Goal: Check status: Check status

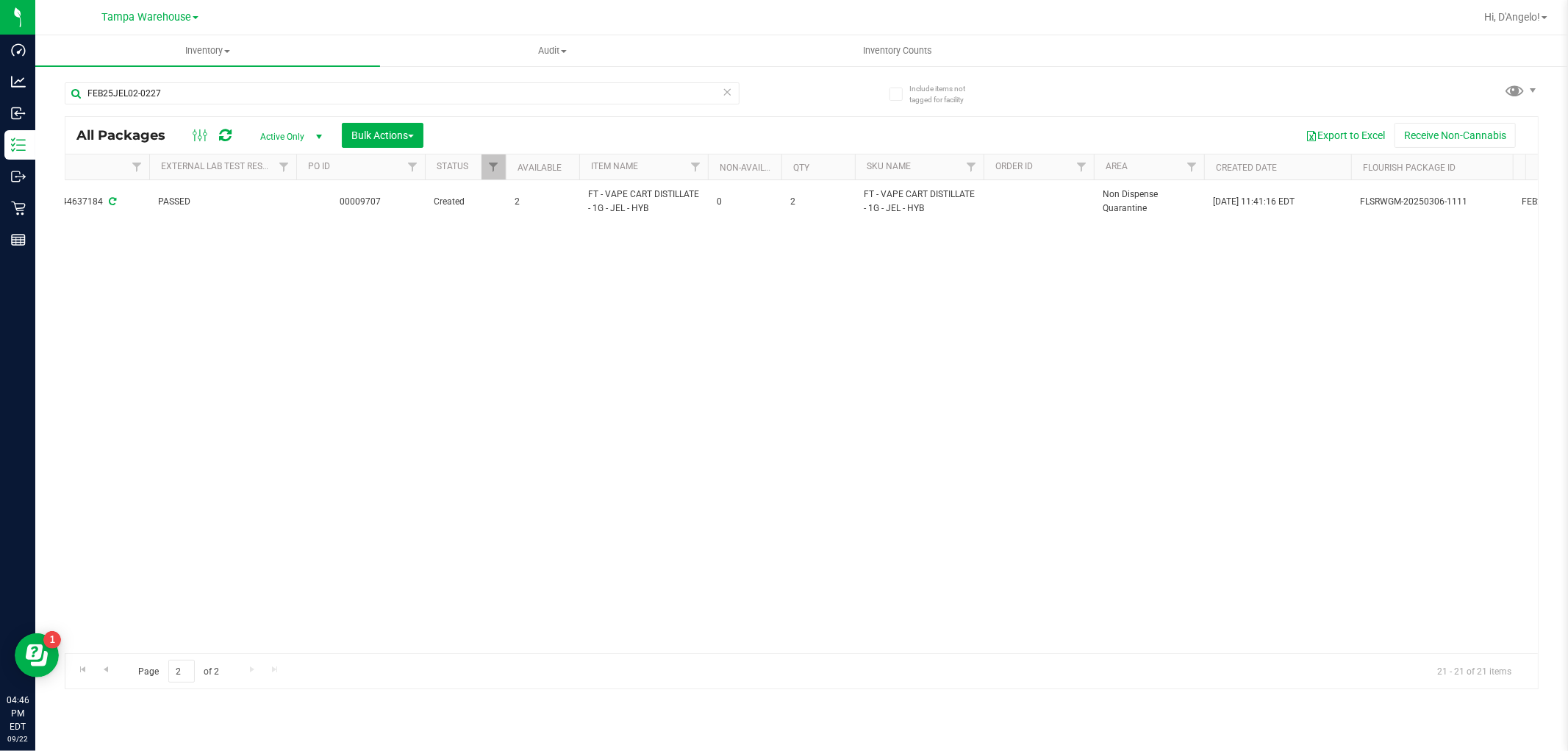
scroll to position [0, 347]
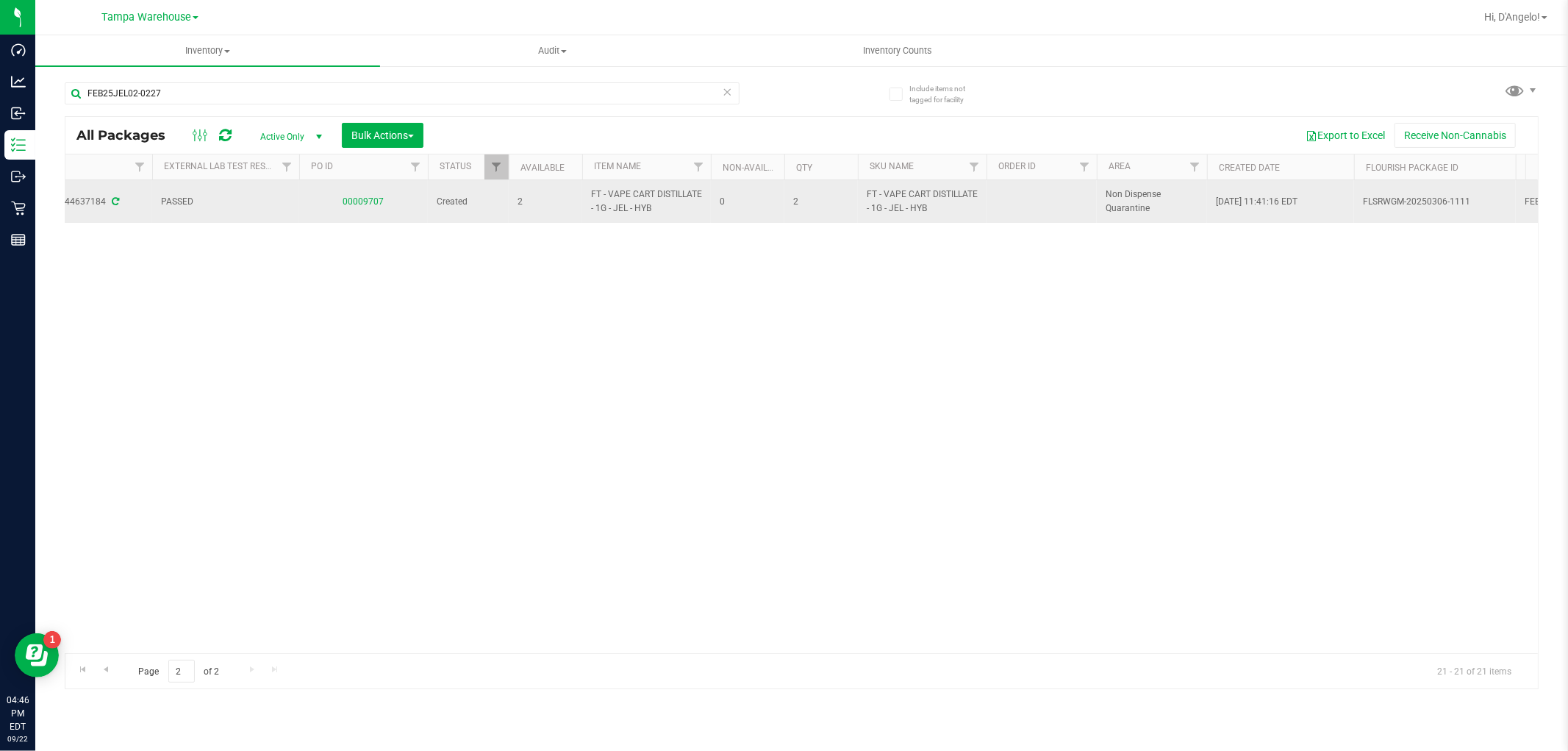
click at [382, 202] on link "00009707" at bounding box center [364, 201] width 41 height 10
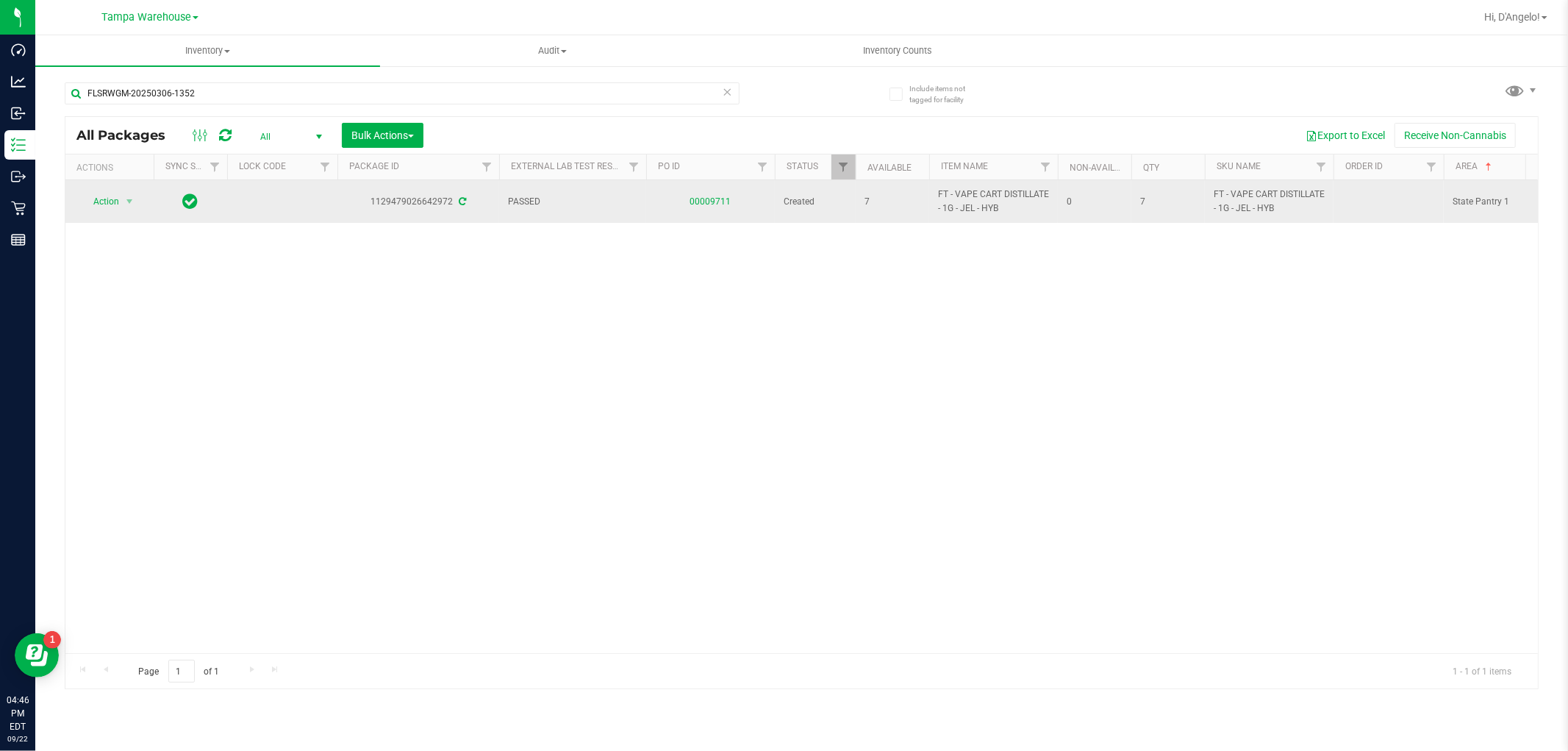
click at [710, 202] on link "00009711" at bounding box center [711, 201] width 41 height 10
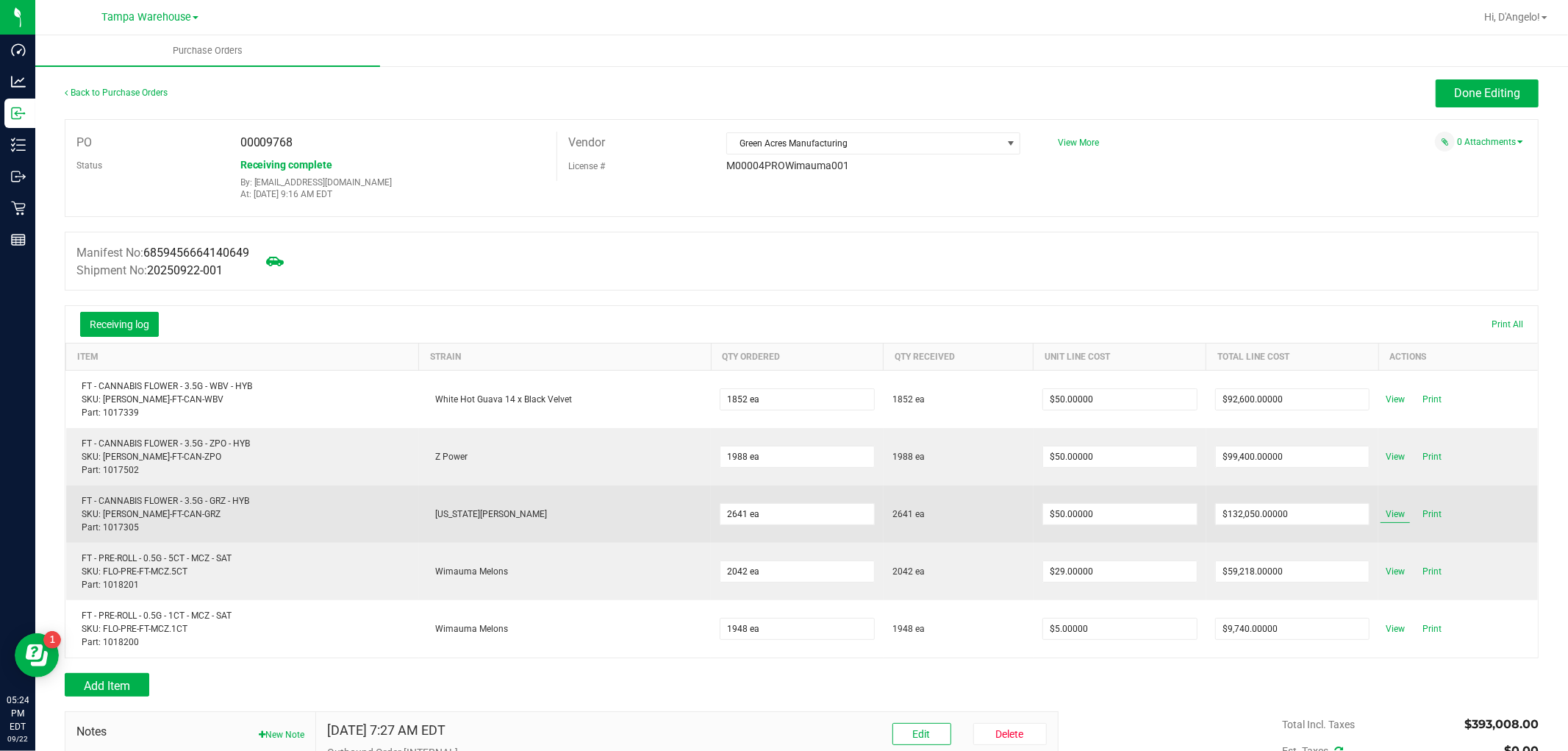
click at [1381, 515] on span "View" at bounding box center [1396, 514] width 30 height 17
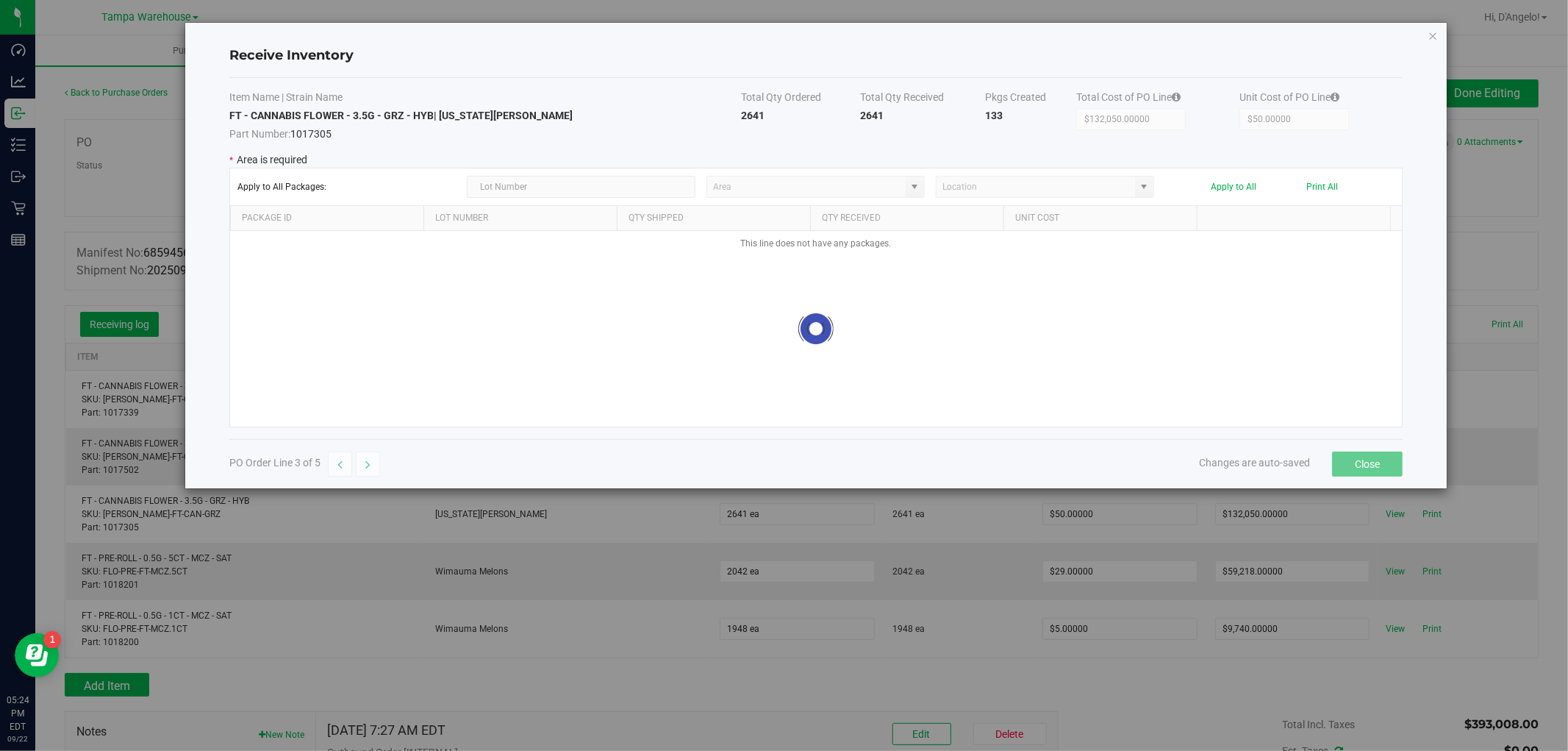
type input "State Pantry 1"
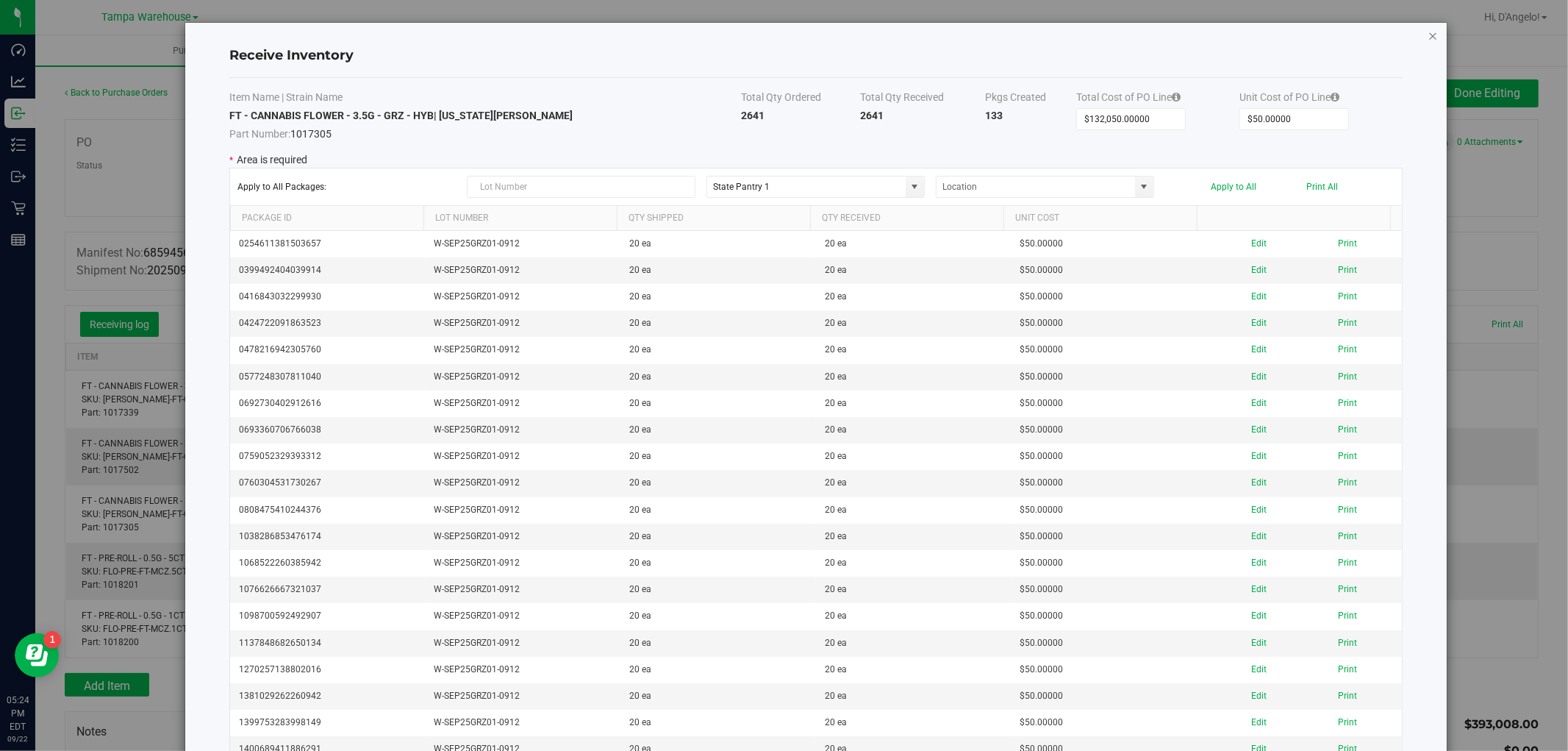
click at [1428, 31] on icon "Close modal" at bounding box center [1433, 35] width 10 height 17
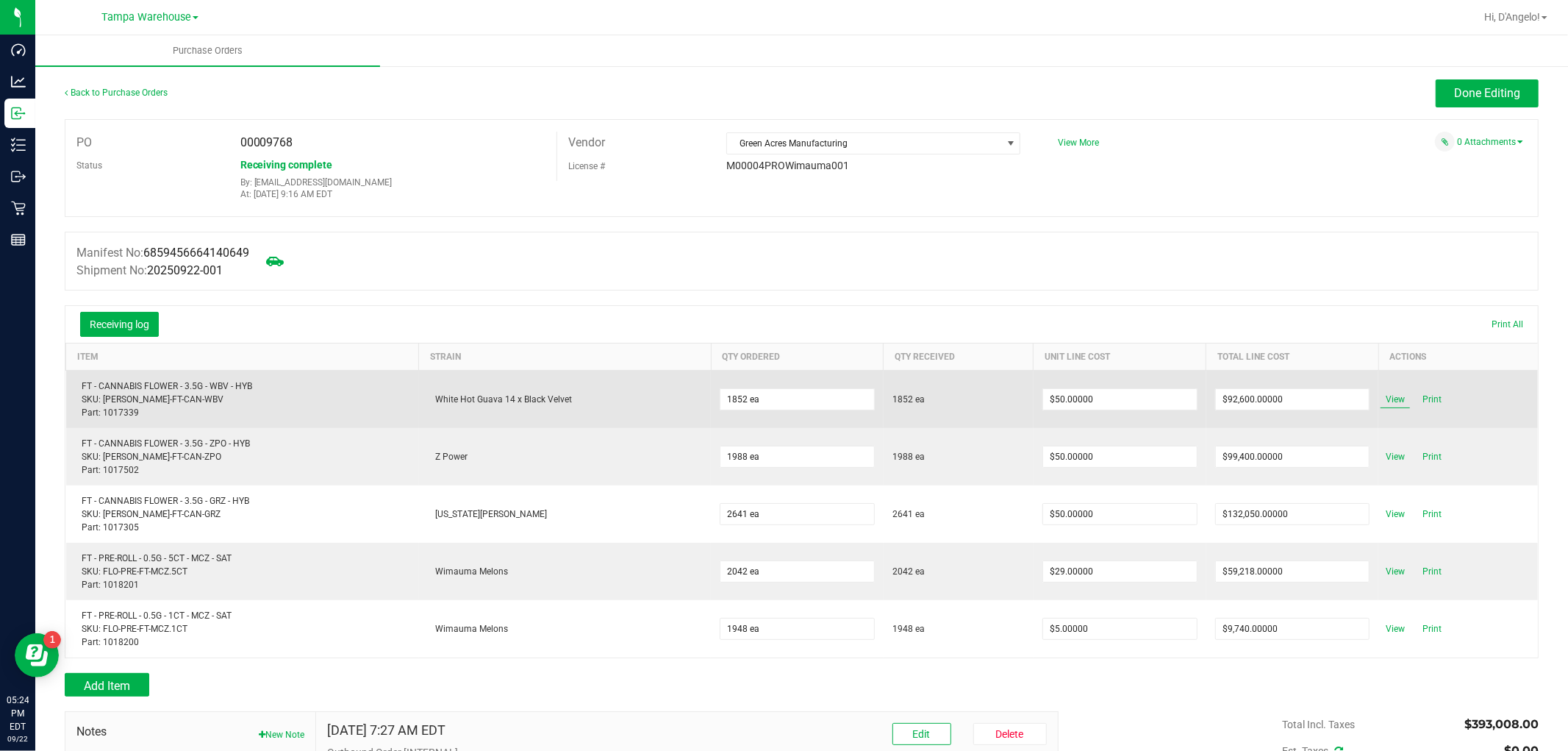
click at [1381, 401] on span "View" at bounding box center [1396, 399] width 30 height 17
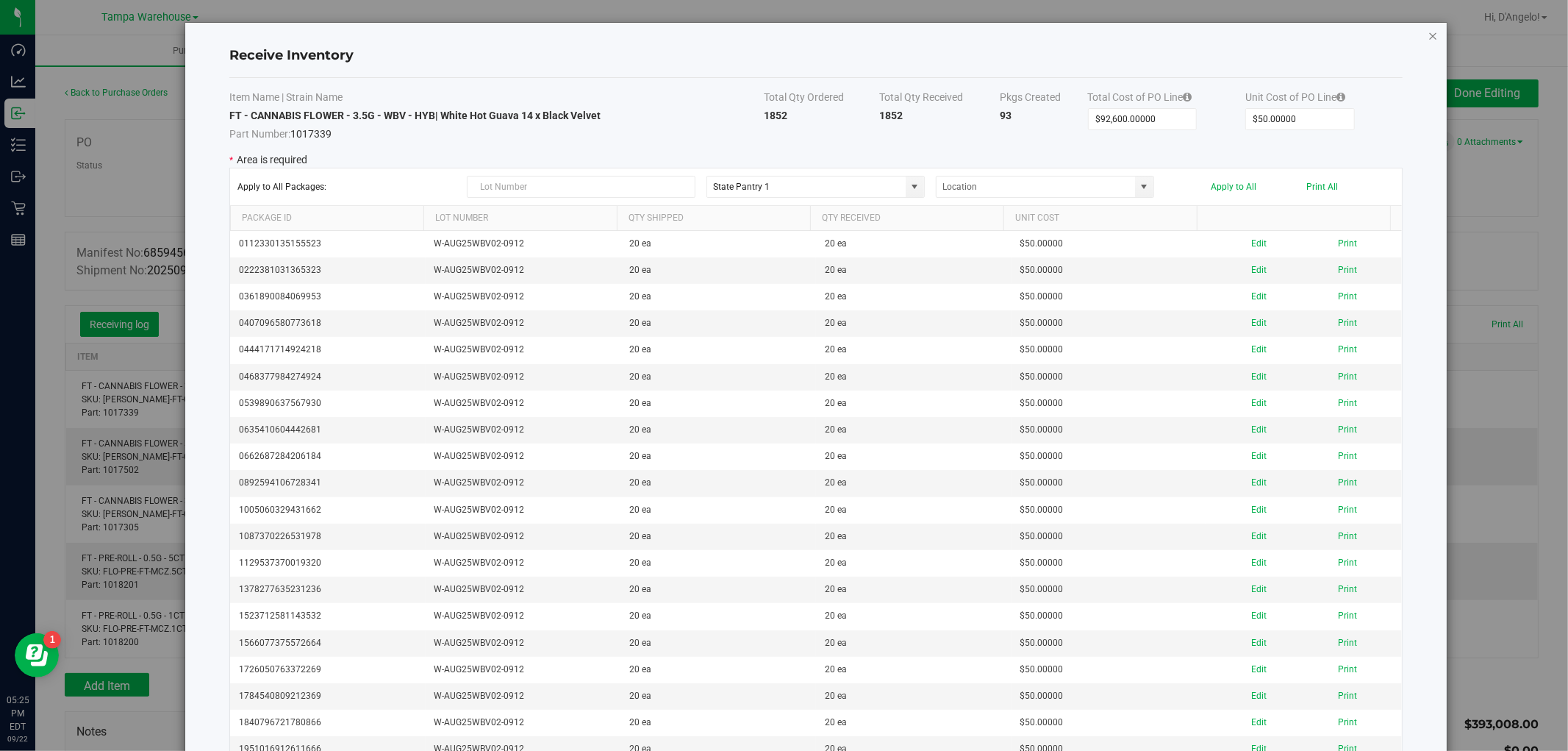
click at [1428, 36] on icon "Close modal" at bounding box center [1433, 35] width 10 height 17
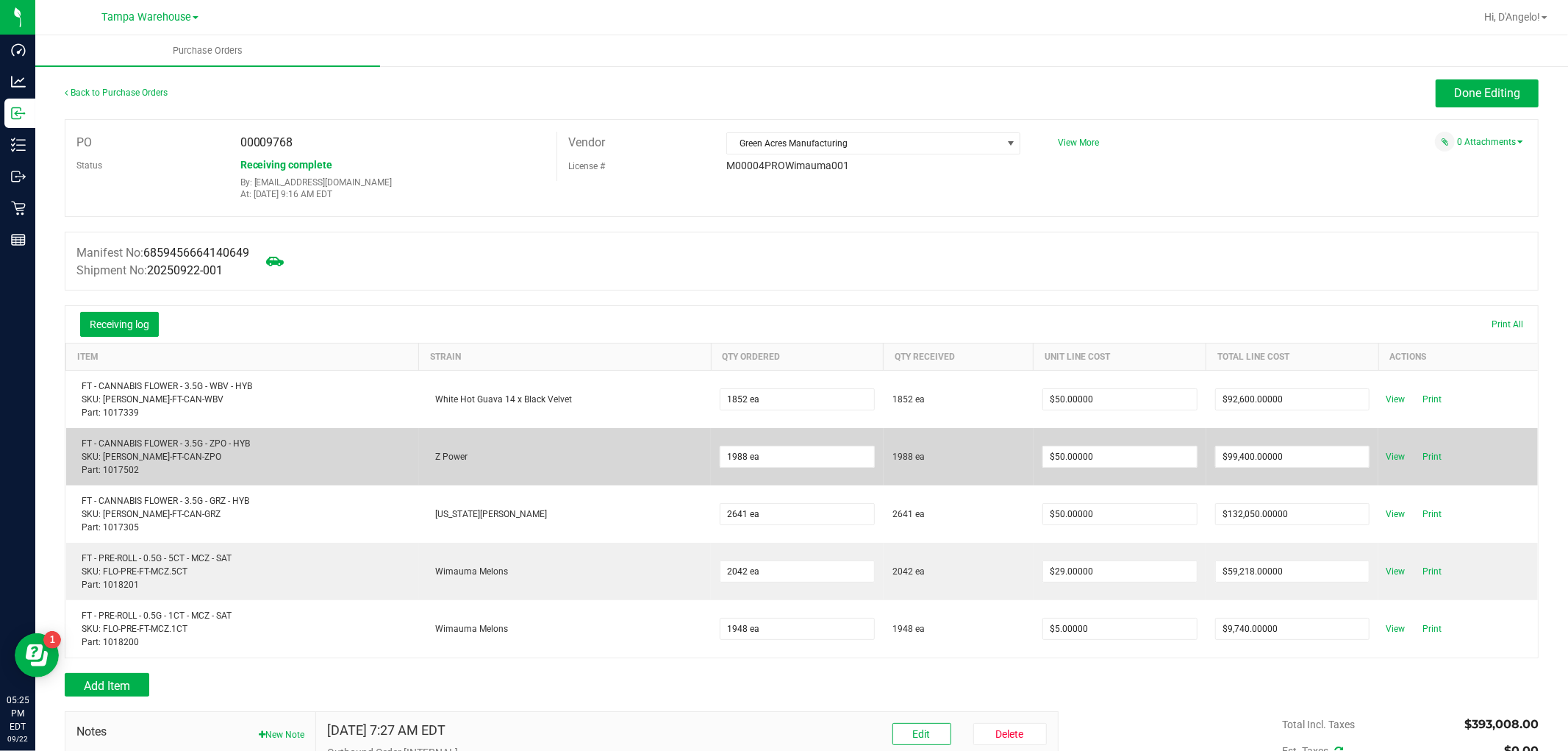
click at [1379, 467] on td "View Print" at bounding box center [1458, 456] width 160 height 57
click at [1381, 466] on span "View" at bounding box center [1396, 456] width 30 height 17
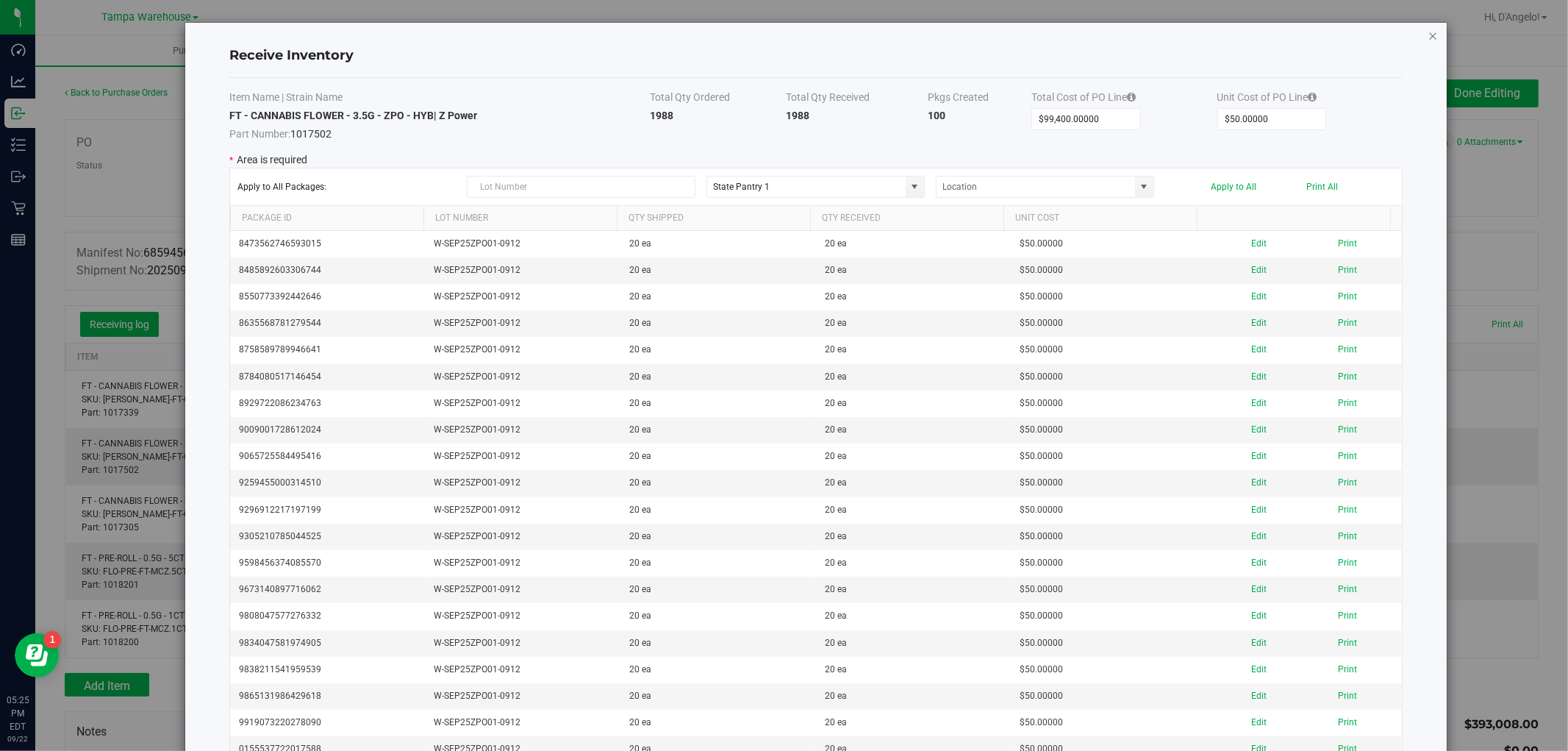
click at [1428, 33] on icon "Close modal" at bounding box center [1433, 35] width 10 height 17
